Goal: Find specific page/section: Find specific page/section

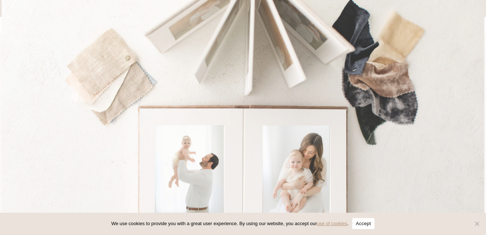
scroll to position [658, 0]
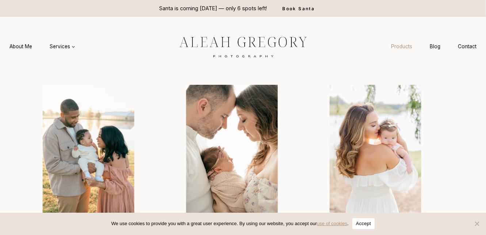
click at [405, 45] on link "Products" at bounding box center [401, 47] width 39 height 14
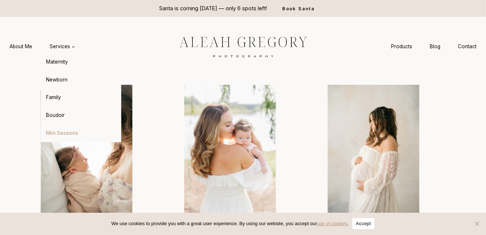
click at [68, 132] on link "Mini Sessions" at bounding box center [81, 133] width 80 height 18
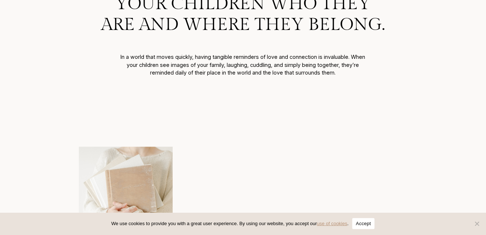
scroll to position [402, 0]
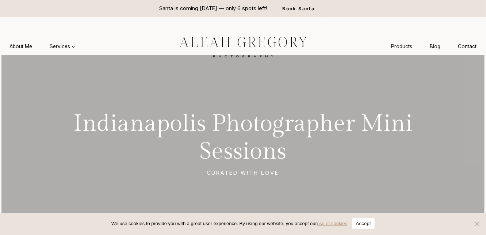
scroll to position [37, 0]
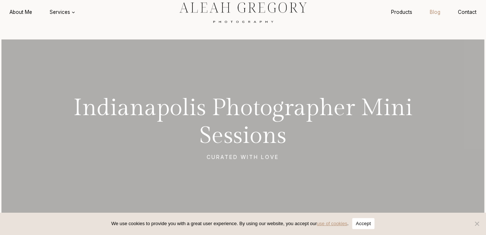
click at [439, 10] on link "Blog" at bounding box center [435, 12] width 28 height 14
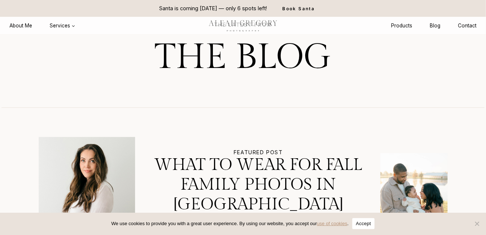
scroll to position [73, 0]
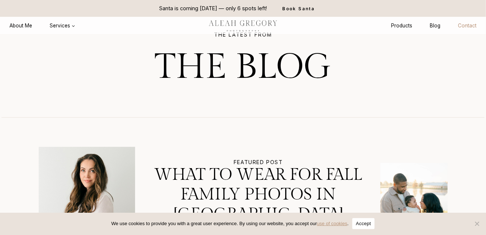
click at [465, 24] on link "Contact" at bounding box center [467, 26] width 36 height 14
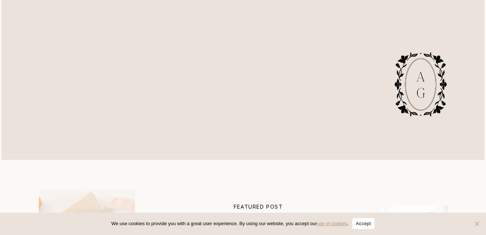
scroll to position [548, 0]
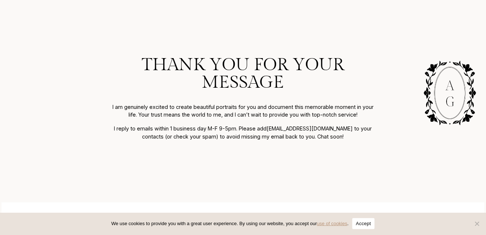
scroll to position [110, 0]
